Goal: Information Seeking & Learning: Learn about a topic

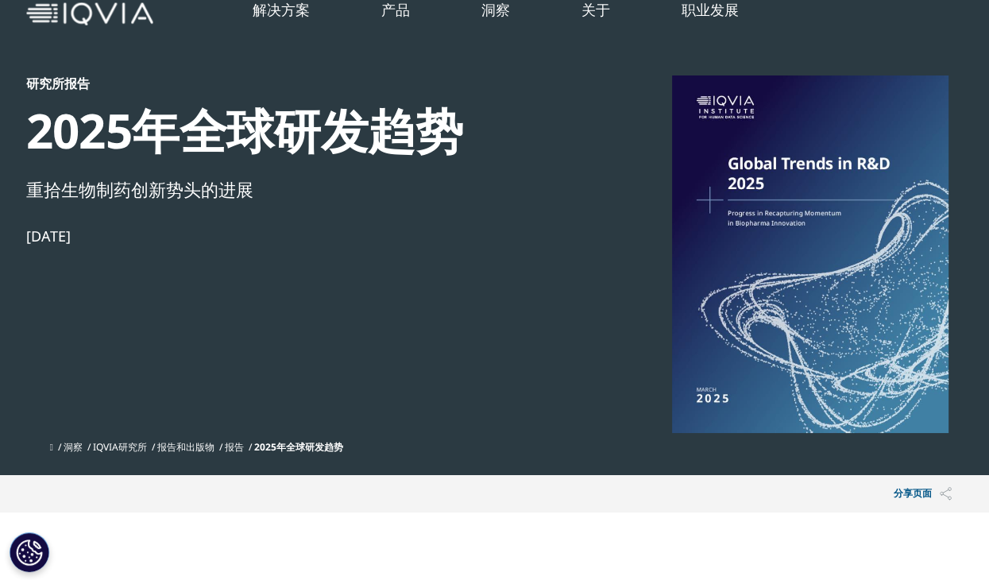
click at [505, 251] on div "研究所报告 2025年全球研发趋势 重拾生物制药创新势头的进展 2025年3月26日" at bounding box center [298, 253] width 545 height 357
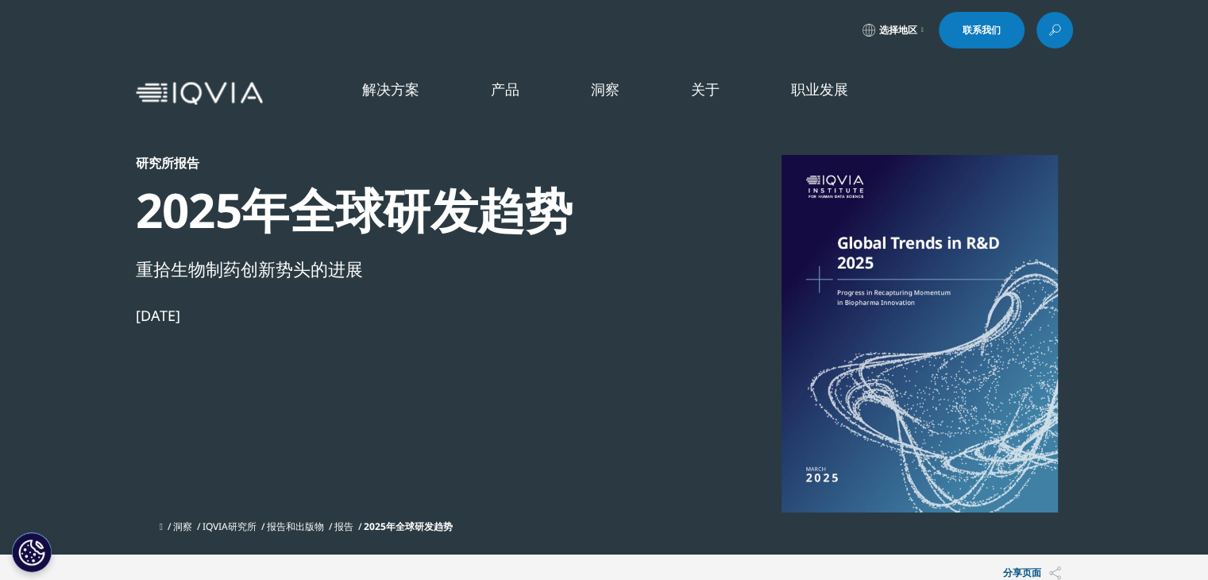
click at [940, 519] on font "查看全部" at bounding box center [937, 509] width 51 height 17
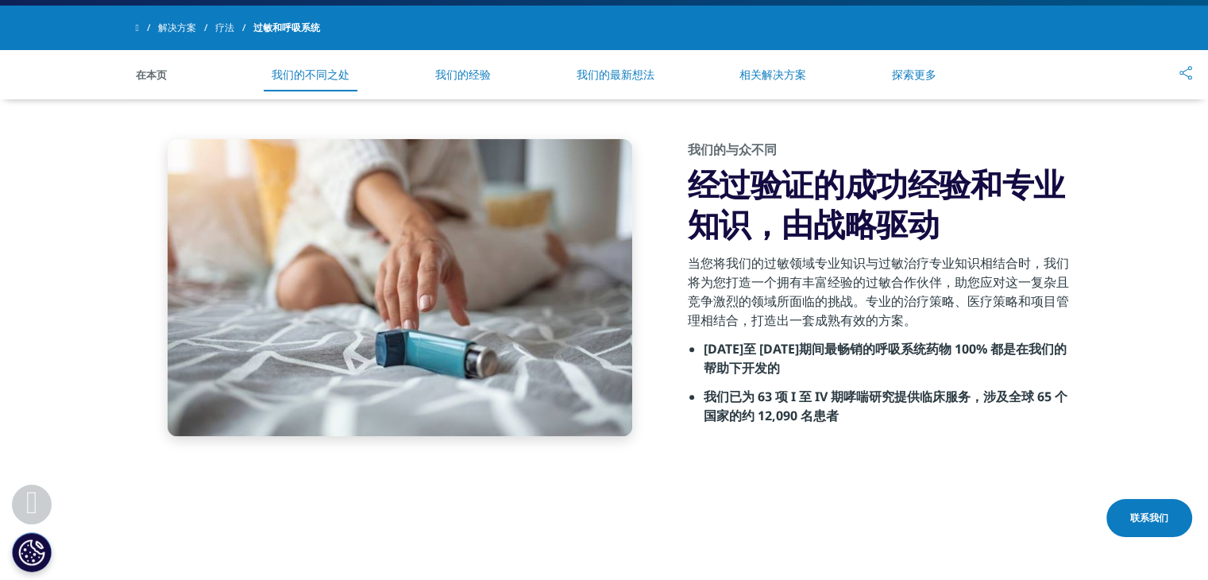
scroll to position [477, 0]
